Goal: Navigation & Orientation: Find specific page/section

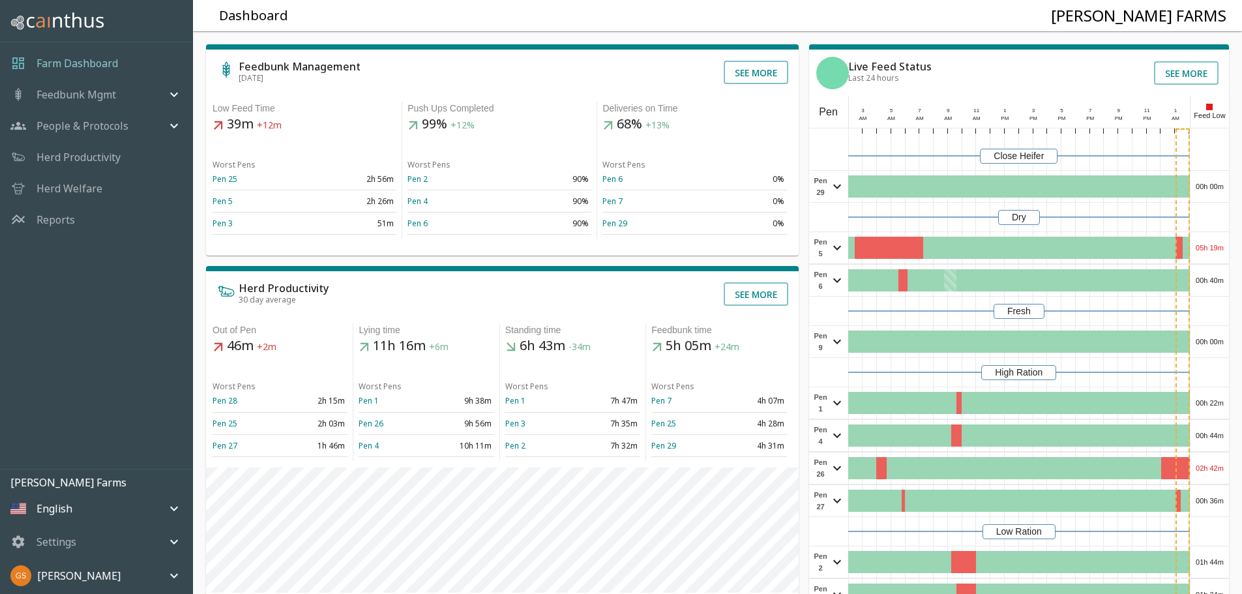
click at [58, 223] on p "Reports" at bounding box center [56, 220] width 38 height 16
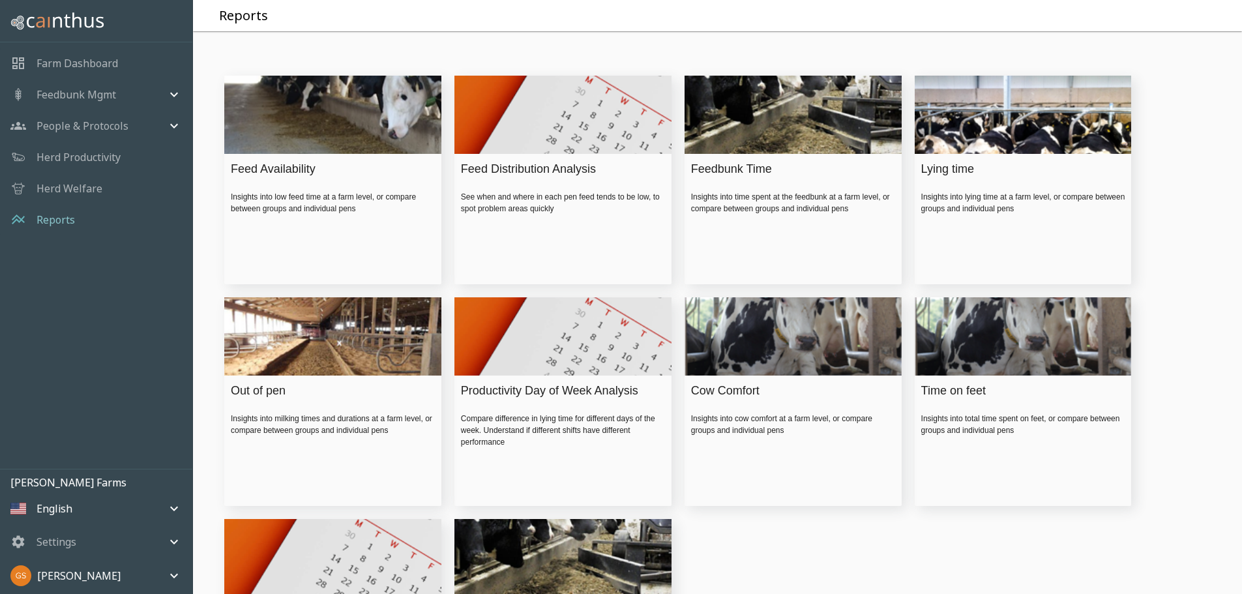
click at [264, 178] on div "Feed Availability" at bounding box center [330, 169] width 198 height 18
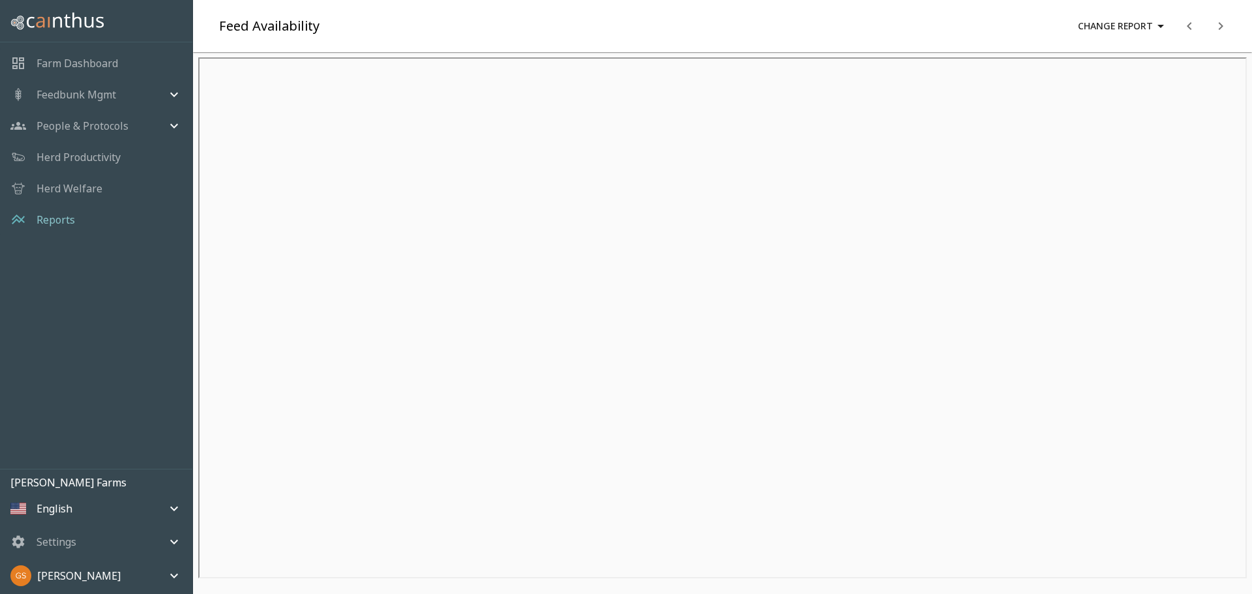
click at [68, 222] on p "Reports" at bounding box center [56, 220] width 38 height 16
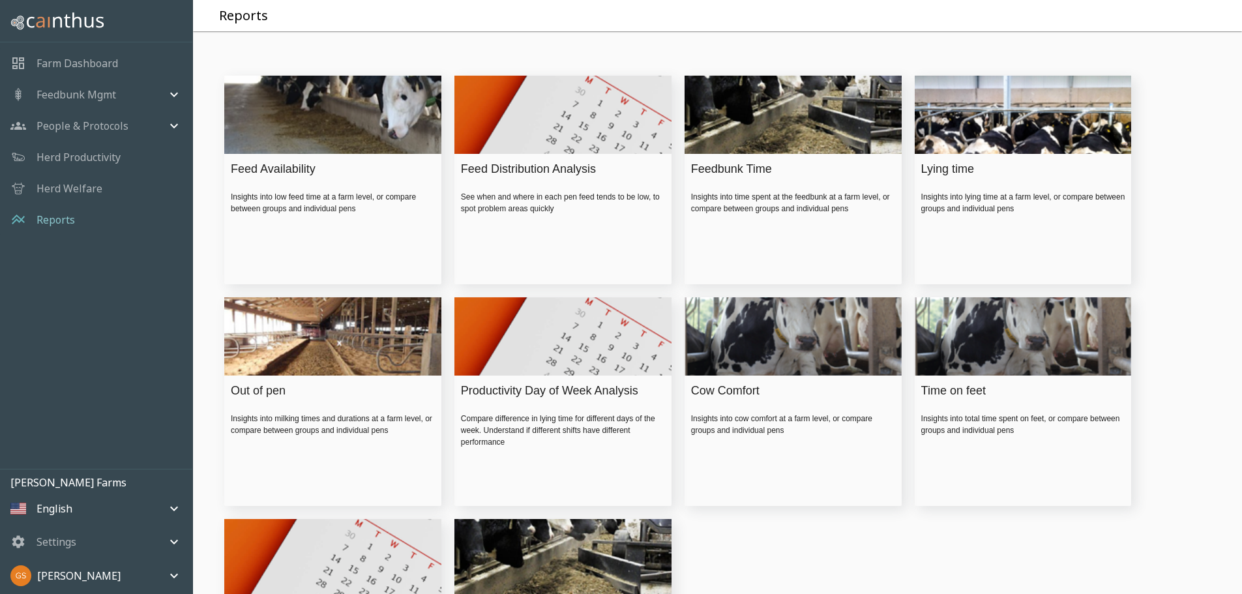
click at [745, 400] on div "Cow Comfort" at bounding box center [790, 391] width 198 height 18
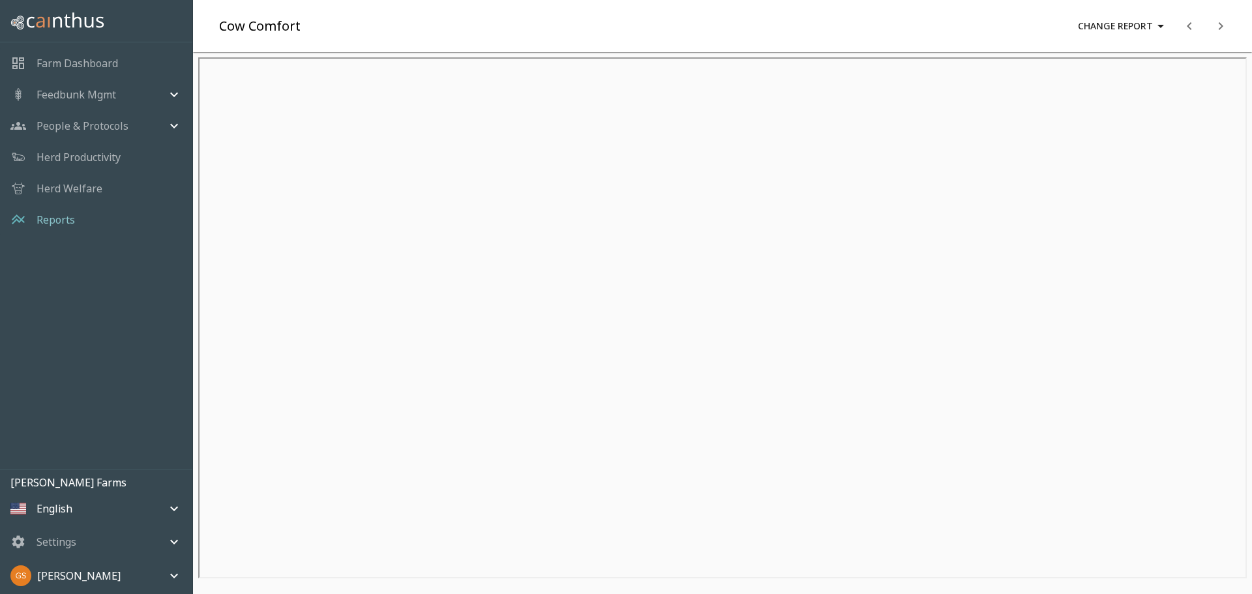
click at [57, 218] on p "Reports" at bounding box center [56, 220] width 38 height 16
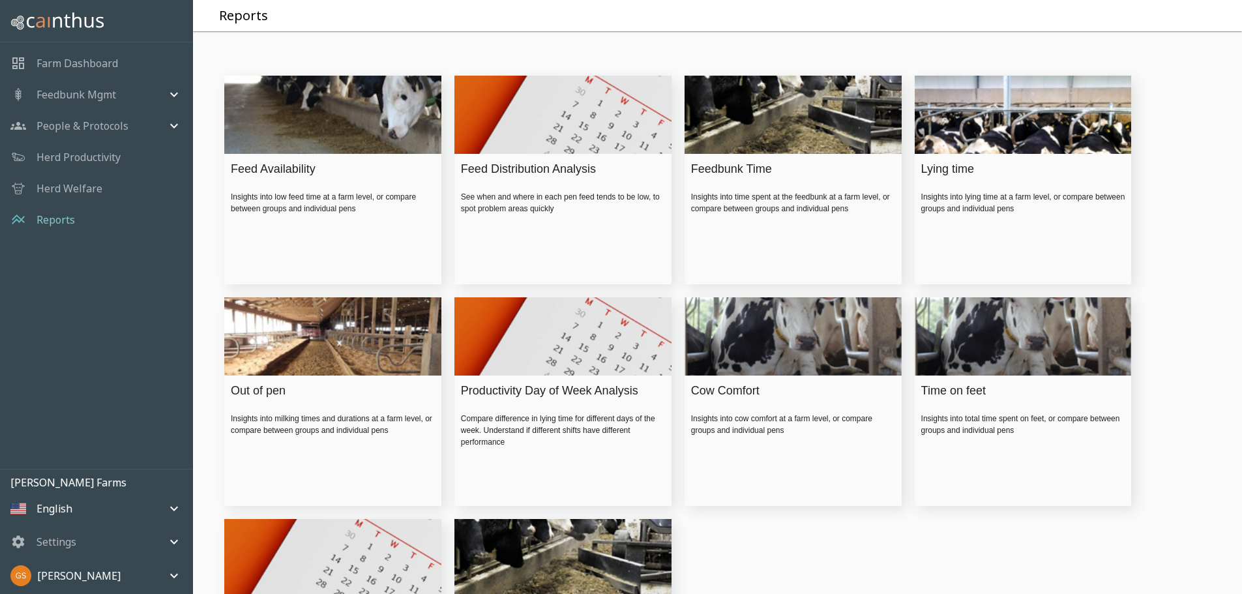
click at [112, 68] on p "Farm Dashboard" at bounding box center [78, 63] width 82 height 16
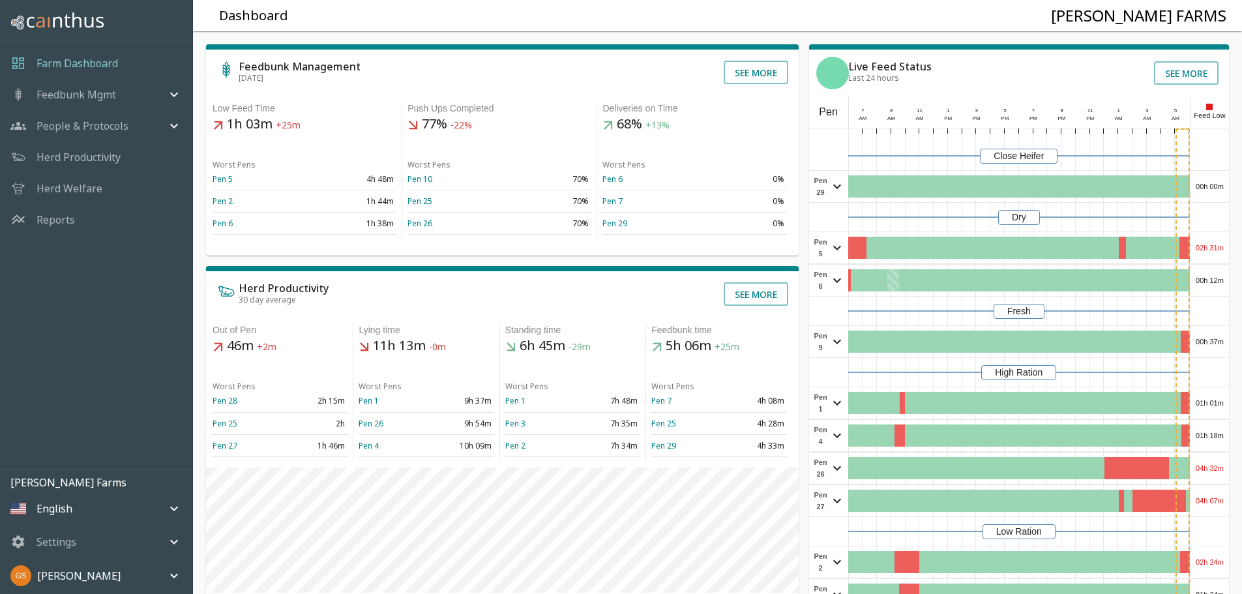
click at [82, 66] on p "Farm Dashboard" at bounding box center [78, 63] width 82 height 16
